Goal: Find specific page/section: Find specific page/section

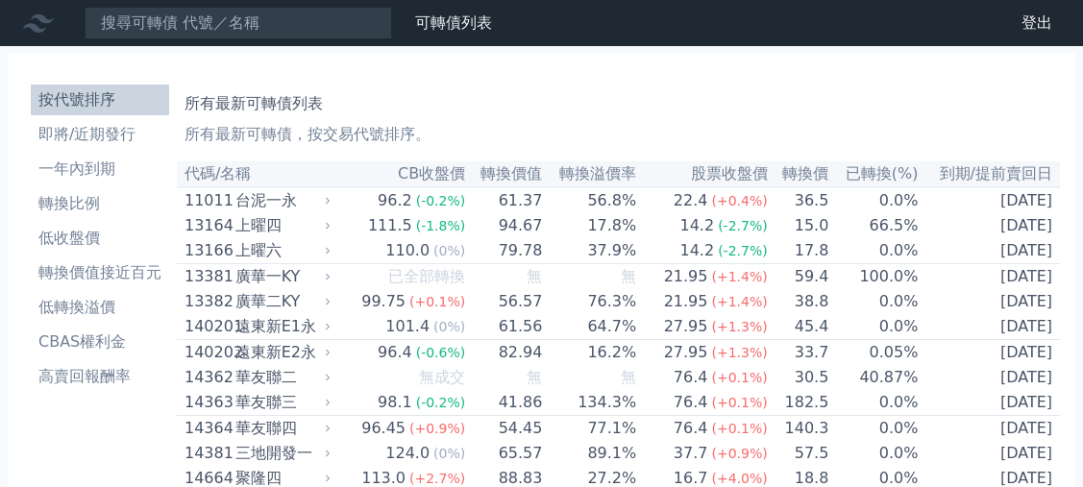
scroll to position [5860, 0]
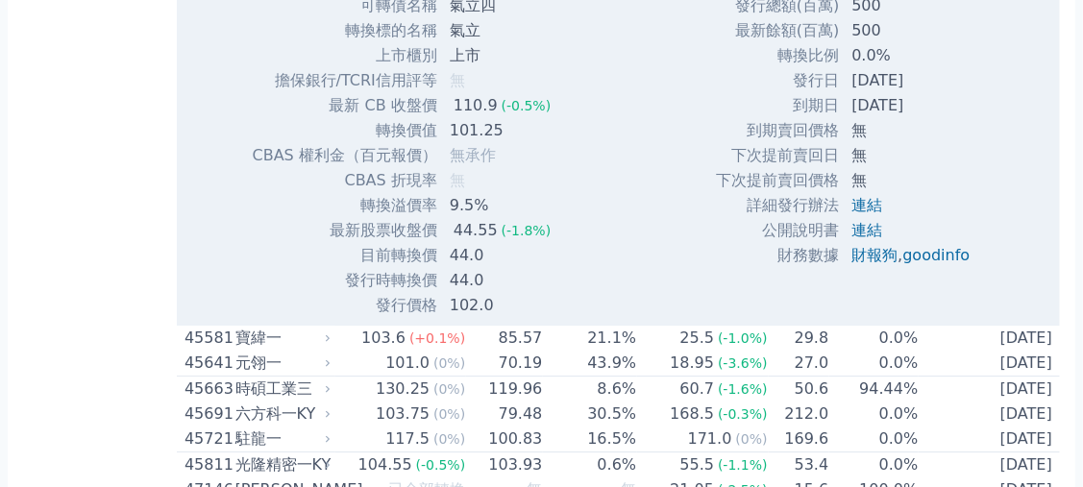
click at [55, 133] on div "按代號排序 即將/近期發行 一年內到期 轉換比例 低收盤價 轉換價值接近百元 低轉換溢價 CBAS權利金 高賣回報酬率" at bounding box center [100, 71] width 154 height 11711
click at [32, 163] on div "按代號排序 即將/近期發行 一年內到期 轉換比例 低收盤價 轉換價值接近百元 低轉換溢價 CBAS權利金 高賣回報酬率" at bounding box center [100, 71] width 154 height 11711
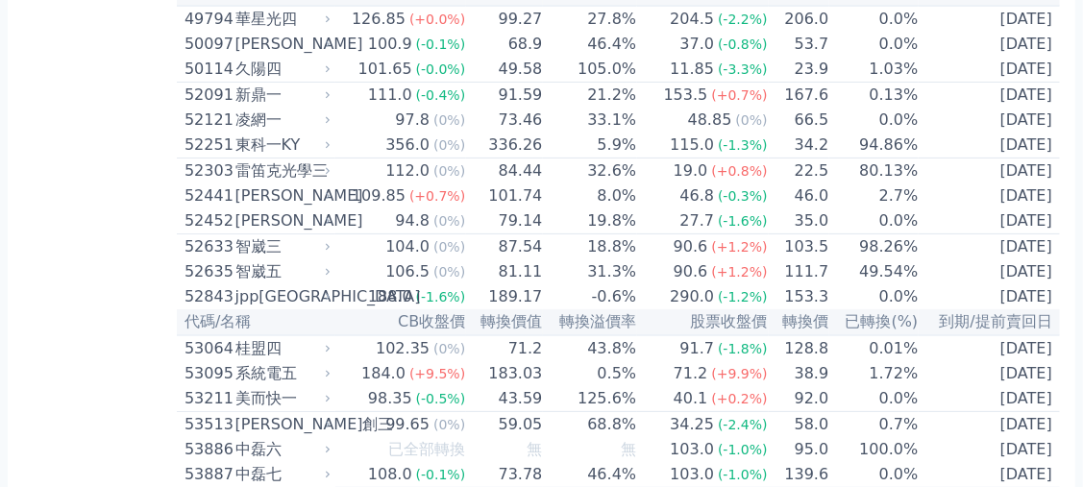
scroll to position [6757, 0]
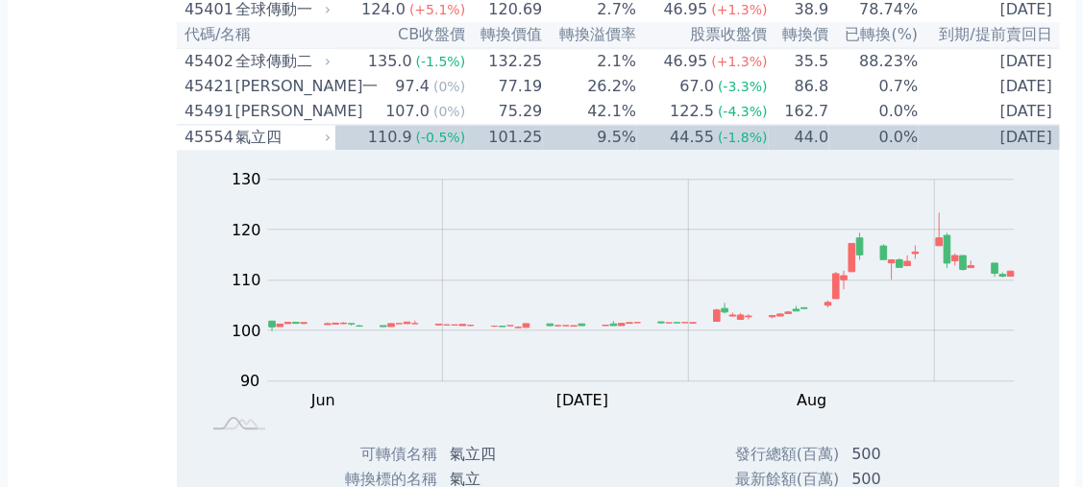
scroll to position [5668, 0]
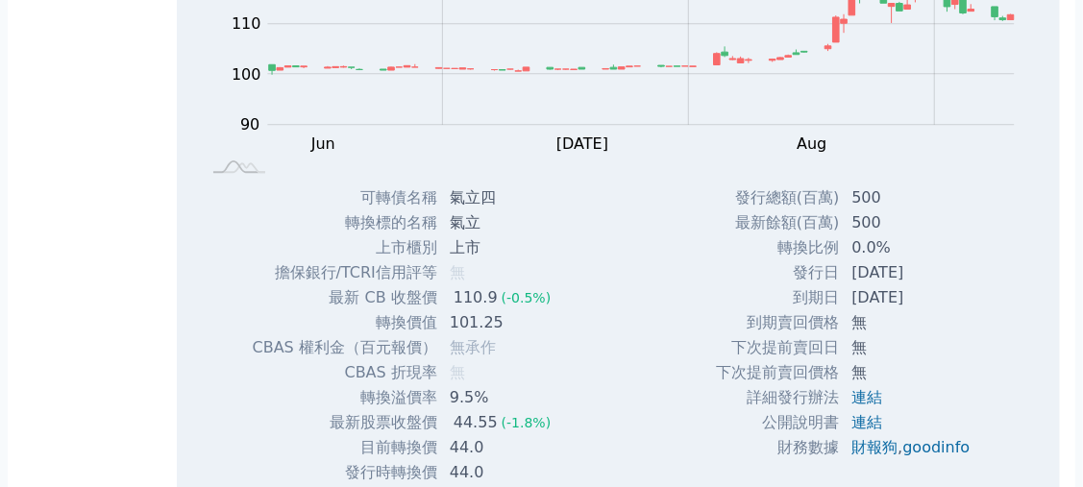
click at [91, 281] on div "按代號排序 即將/近期發行 一年內到期 轉換比例 低收盤價 轉換價值接近百元 低轉換溢價 CBAS權利金 高賣回報酬率" at bounding box center [100, 264] width 154 height 11711
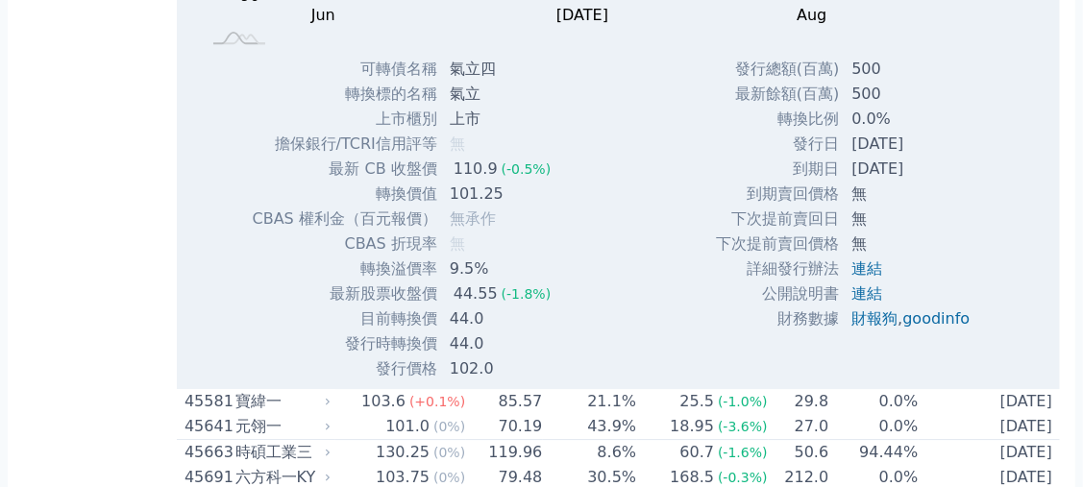
scroll to position [5732, 0]
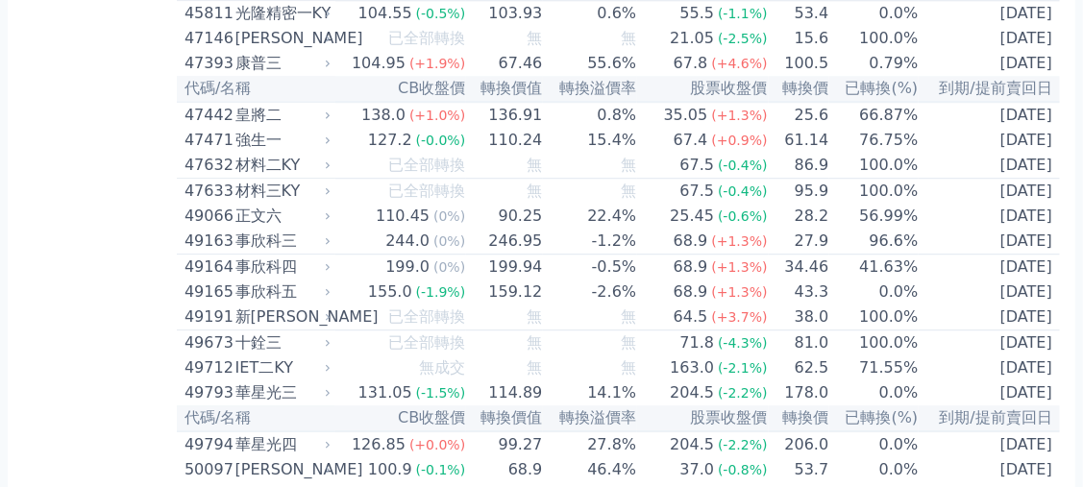
scroll to position [5668, 0]
